Goal: Book appointment/travel/reservation

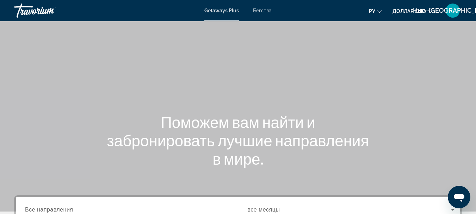
click at [407, 40] on div "Основное содержание" at bounding box center [238, 105] width 476 height 211
click at [263, 11] on font "Бегства" at bounding box center [262, 11] width 19 height 6
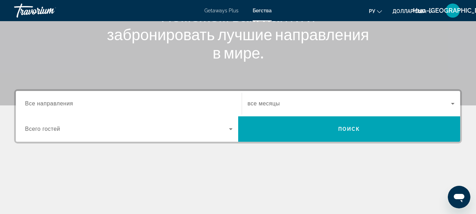
scroll to position [107, 0]
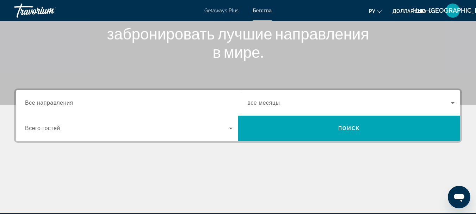
click at [65, 104] on span "Все направления" at bounding box center [49, 103] width 48 height 6
click at [65, 104] on input "Destination Все направления" at bounding box center [128, 103] width 207 height 8
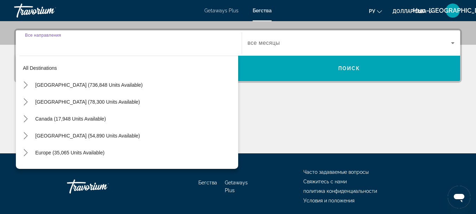
scroll to position [172, 0]
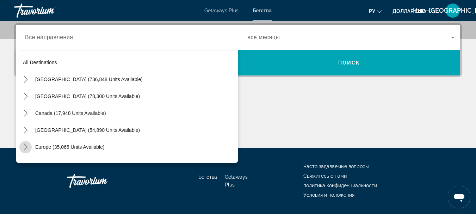
click at [25, 147] on icon "Toggle Europe (35,065 units available) submenu" at bounding box center [25, 146] width 7 height 7
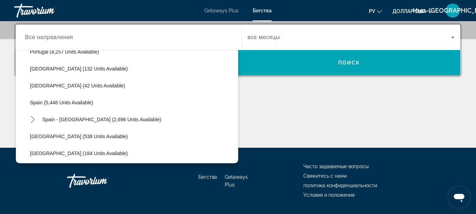
scroll to position [334, 0]
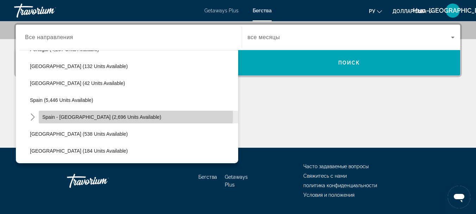
click at [111, 115] on span "Spain - Canary Islands (2,696 units available)" at bounding box center [101, 117] width 119 height 6
type input "**********"
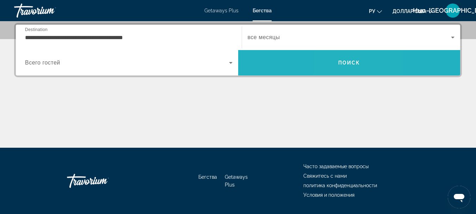
click at [342, 66] on span "Search" at bounding box center [349, 62] width 222 height 17
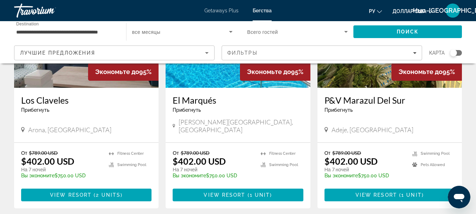
scroll to position [379, 0]
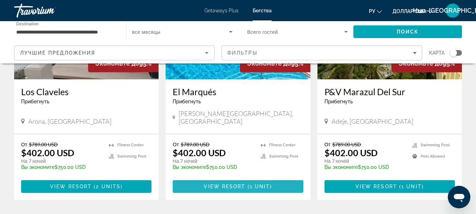
click at [238, 183] on span "View Resort" at bounding box center [225, 186] width 42 height 6
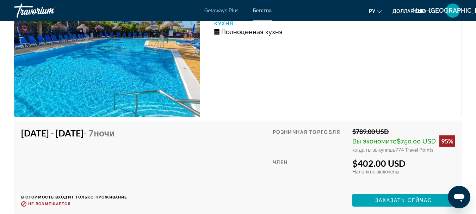
scroll to position [1401, 0]
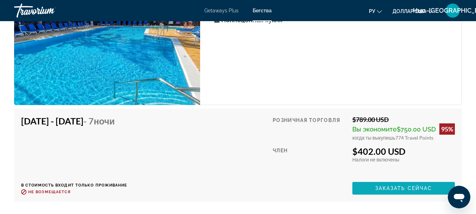
click at [384, 187] on span "Заказать сейчас" at bounding box center [403, 188] width 57 height 6
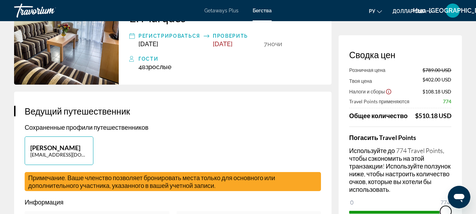
scroll to position [67, 0]
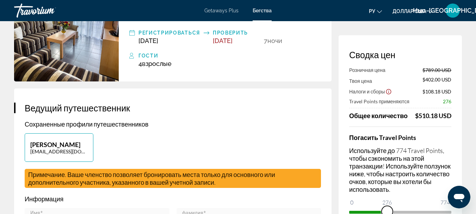
drag, startPoint x: 444, startPoint y: 208, endPoint x: 387, endPoint y: 207, distance: 57.4
click at [387, 207] on span "ngx-slider" at bounding box center [386, 211] width 11 height 11
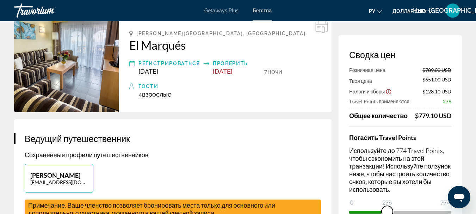
scroll to position [39, 0]
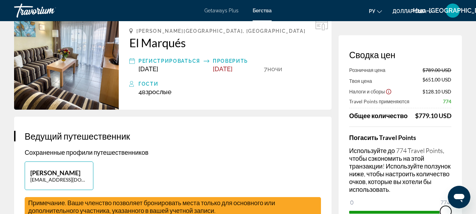
drag, startPoint x: 385, startPoint y: 209, endPoint x: 454, endPoint y: 207, distance: 69.0
click at [454, 207] on div "Сводка цен Розничная цена $789.00 USD Твоя цена $651.00 USD Налоги и сборы $128…" at bounding box center [399, 133] width 123 height 196
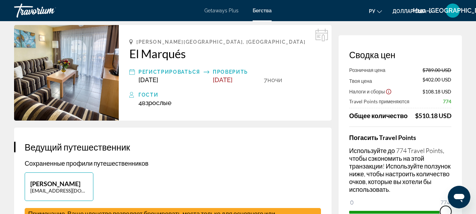
scroll to position [0, 0]
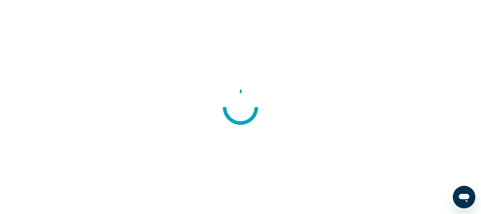
click at [384, 41] on div at bounding box center [240, 107] width 481 height 214
